Goal: Navigation & Orientation: Find specific page/section

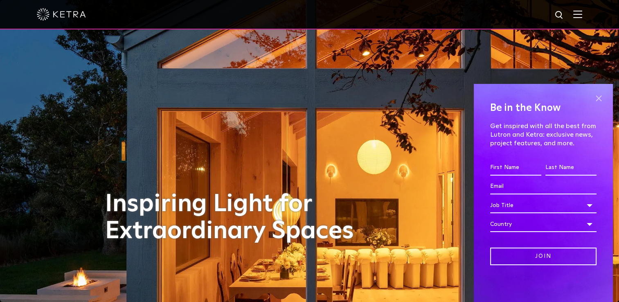
click at [598, 101] on span at bounding box center [598, 98] width 12 height 12
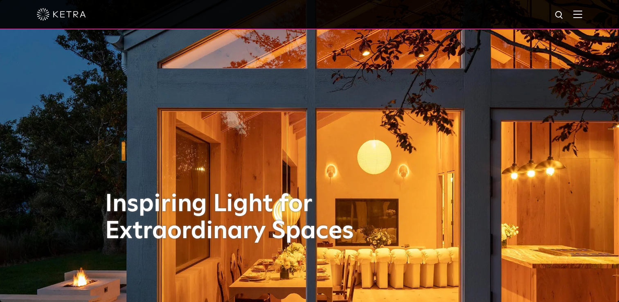
click at [582, 11] on img at bounding box center [577, 14] width 9 height 8
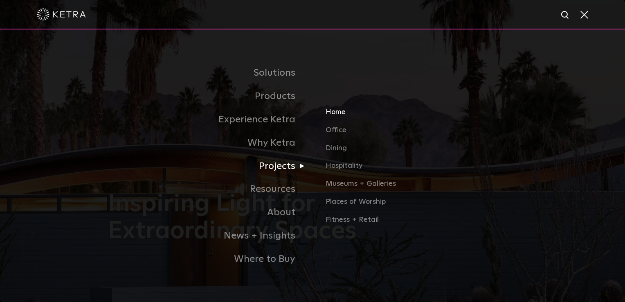
click at [343, 117] on link "Home" at bounding box center [421, 115] width 191 height 18
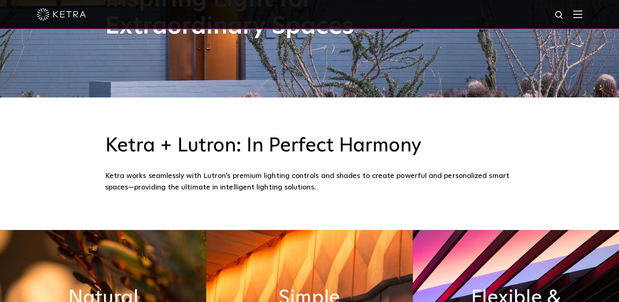
scroll to position [368, 0]
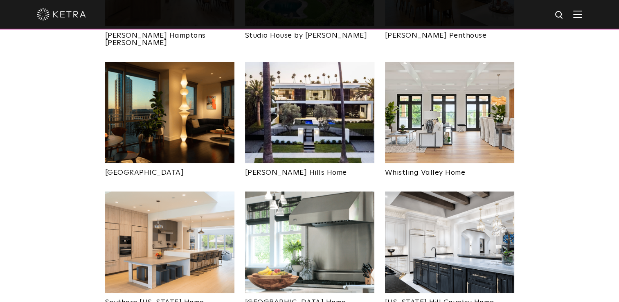
scroll to position [205, 0]
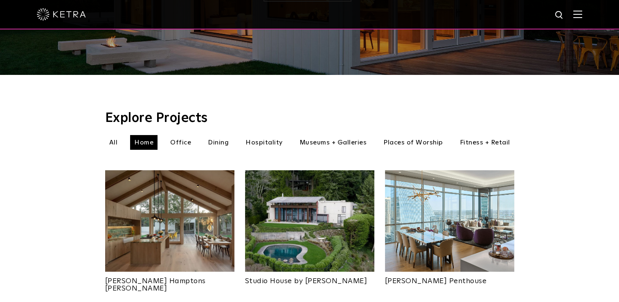
click at [265, 135] on li "Hospitality" at bounding box center [263, 142] width 45 height 15
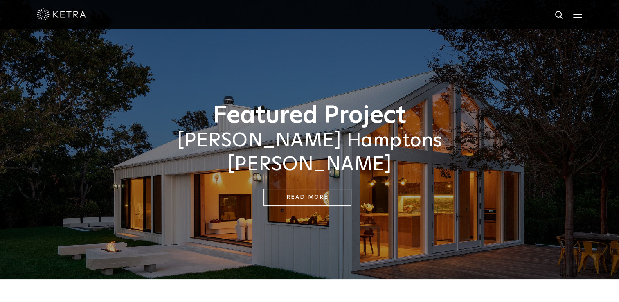
click at [31, 53] on div "Featured Project Sasha Bikoff's Hamptons Barnhouse Read More" at bounding box center [309, 139] width 619 height 279
